Goal: Entertainment & Leisure: Consume media (video, audio)

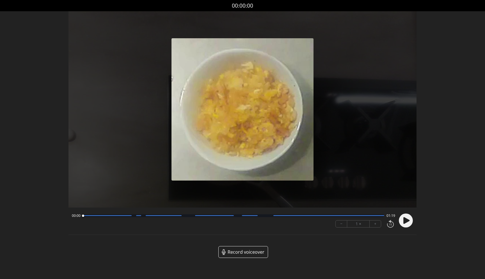
click at [410, 218] on circle at bounding box center [406, 220] width 14 height 14
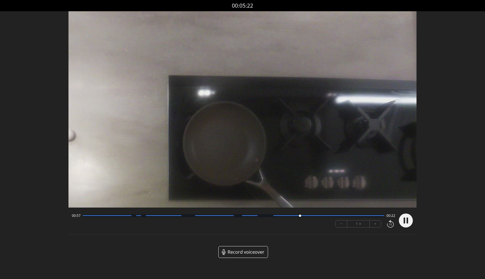
click at [264, 217] on div "00:57 00:22 − 1 × +" at bounding box center [233, 220] width 326 height 19
drag, startPoint x: 304, startPoint y: 215, endPoint x: 190, endPoint y: 218, distance: 114.1
click at [190, 218] on div at bounding box center [191, 216] width 8 height 8
click at [190, 218] on div at bounding box center [192, 216] width 8 height 8
click at [189, 215] on div at bounding box center [234, 215] width 302 height 3
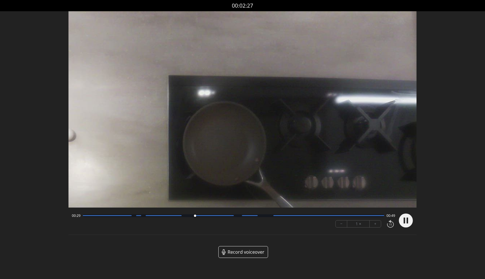
click at [408, 221] on icon at bounding box center [407, 220] width 1 height 6
drag, startPoint x: 196, startPoint y: 215, endPoint x: 264, endPoint y: 214, distance: 68.5
click at [264, 214] on div at bounding box center [264, 216] width 8 height 8
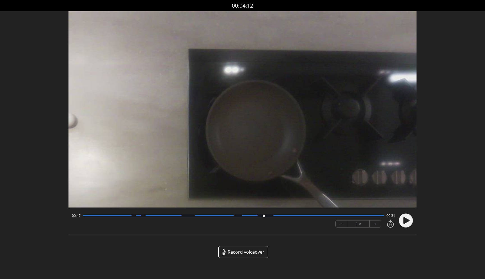
drag, startPoint x: 127, startPoint y: 194, endPoint x: 234, endPoint y: 105, distance: 138.4
click at [234, 105] on video at bounding box center [278, 89] width 418 height 235
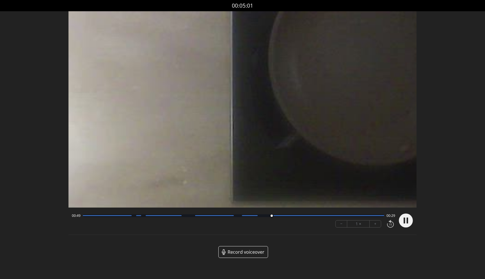
drag, startPoint x: 171, startPoint y: 158, endPoint x: 317, endPoint y: 40, distance: 187.7
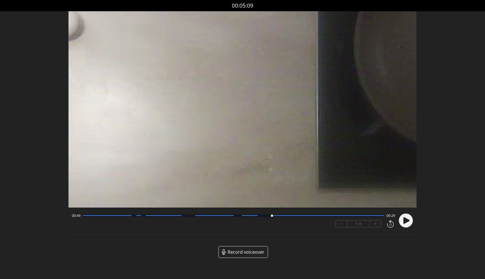
drag, startPoint x: 221, startPoint y: 135, endPoint x: 318, endPoint y: 6, distance: 160.9
click at [318, 6] on div "Discard Recording? You will not be able to recover this once discarded. Cancel …" at bounding box center [242, 133] width 485 height 267
